Goal: Information Seeking & Learning: Learn about a topic

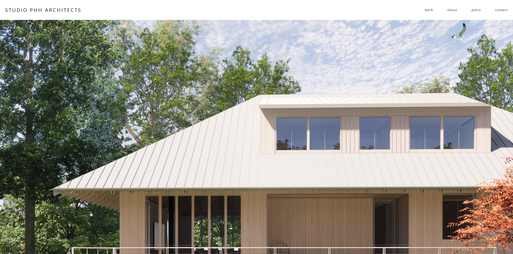
click at [0, 0] on span "residential" at bounding box center [0, 0] width 0 height 0
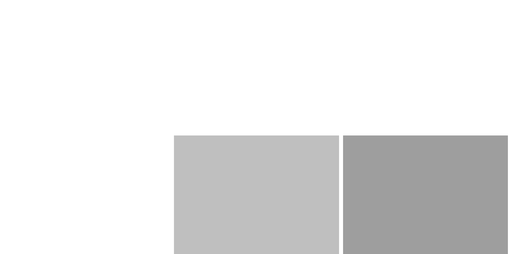
scroll to position [731, 0]
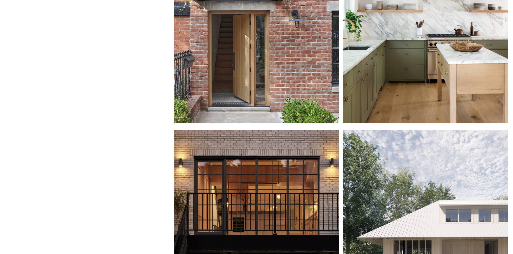
click at [257, 73] on div at bounding box center [256, 22] width 165 height 204
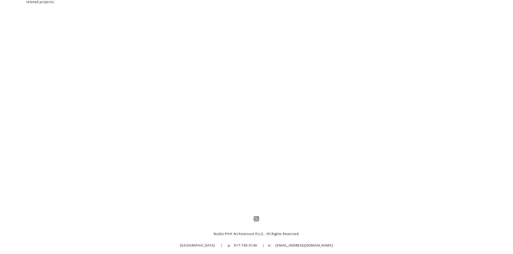
scroll to position [2879, 0]
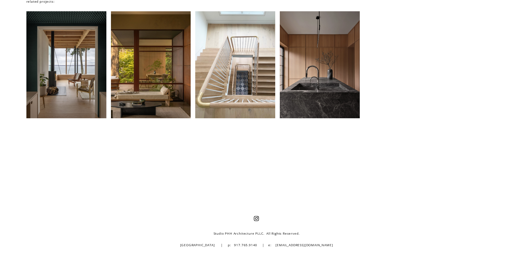
click at [322, 61] on div at bounding box center [320, 64] width 80 height 107
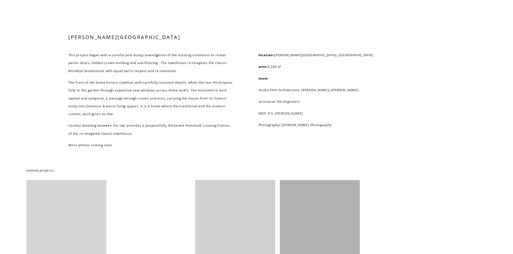
scroll to position [619, 0]
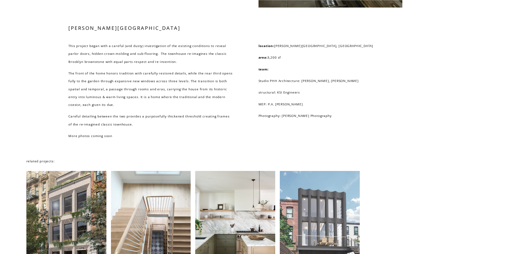
drag, startPoint x: 69, startPoint y: 49, endPoint x: 129, endPoint y: 126, distance: 98.0
click at [129, 126] on div "This project began with a careful (and dusty) investigation of the existing con…" at bounding box center [150, 91] width 165 height 98
copy div "This project began with a careful (and dusty) investigation of the existing con…"
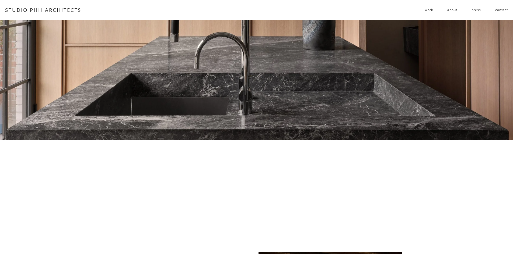
scroll to position [0, 0]
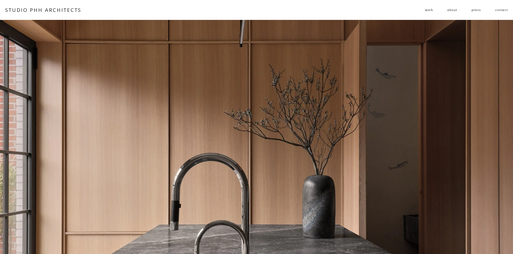
click at [445, 111] on div at bounding box center [256, 174] width 513 height 309
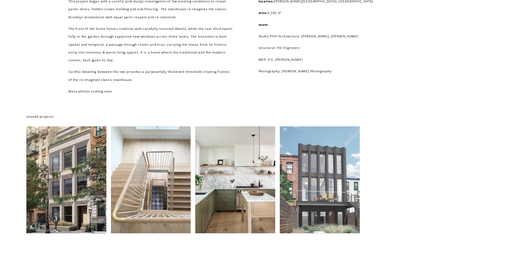
scroll to position [754, 0]
